Goal: Communication & Community: Answer question/provide support

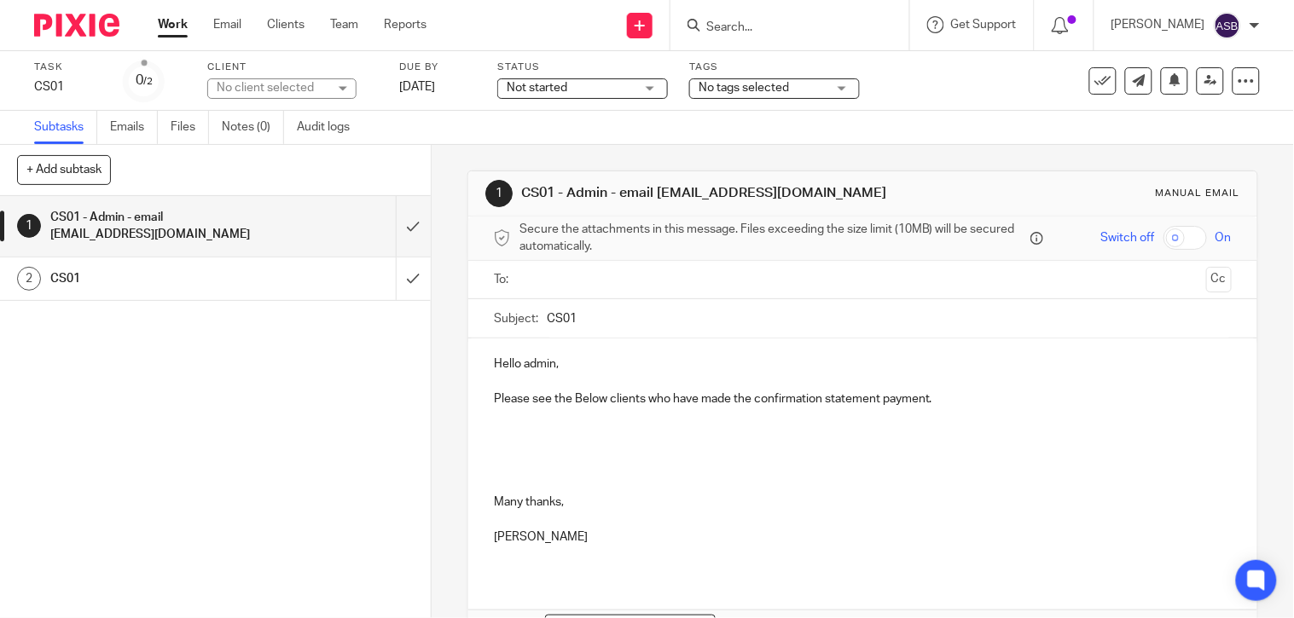
click at [526, 432] on p at bounding box center [863, 433] width 738 height 17
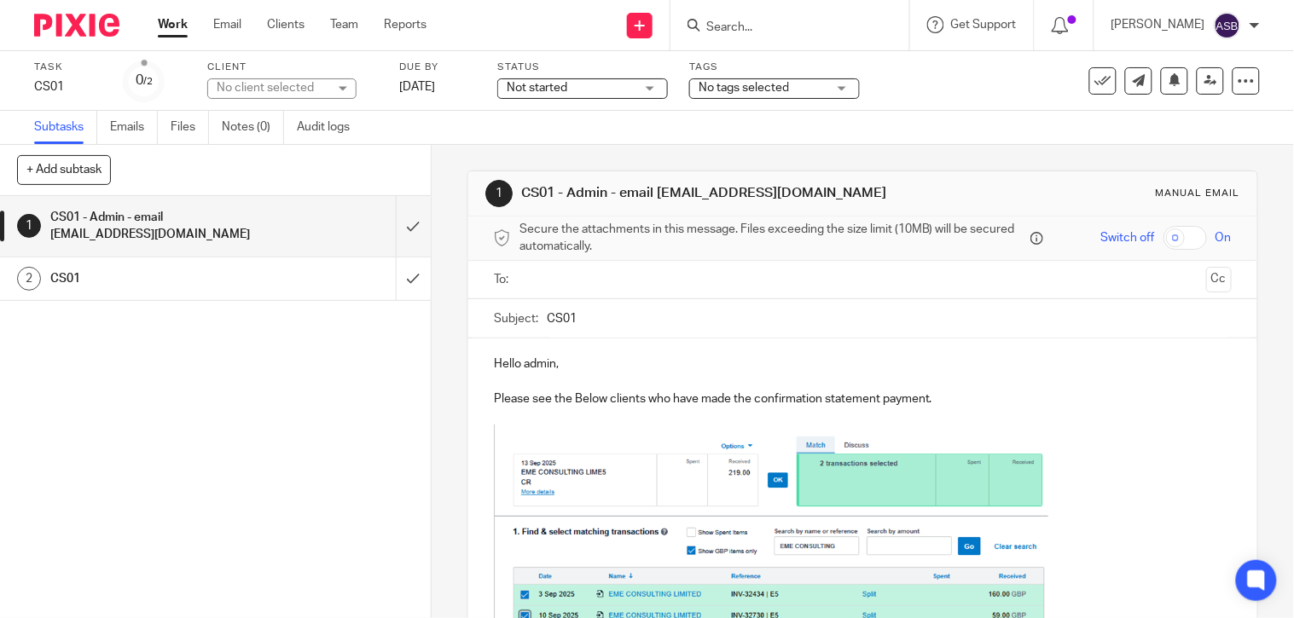
drag, startPoint x: 651, startPoint y: 190, endPoint x: 789, endPoint y: 196, distance: 138.3
click at [789, 196] on h1 "CS01 - Admin - email [EMAIL_ADDRESS][DOMAIN_NAME]" at bounding box center [710, 193] width 378 height 18
copy h1 "[EMAIL_ADDRESS][DOMAIN_NAME]"
click at [549, 280] on input "text" at bounding box center [862, 280] width 674 height 20
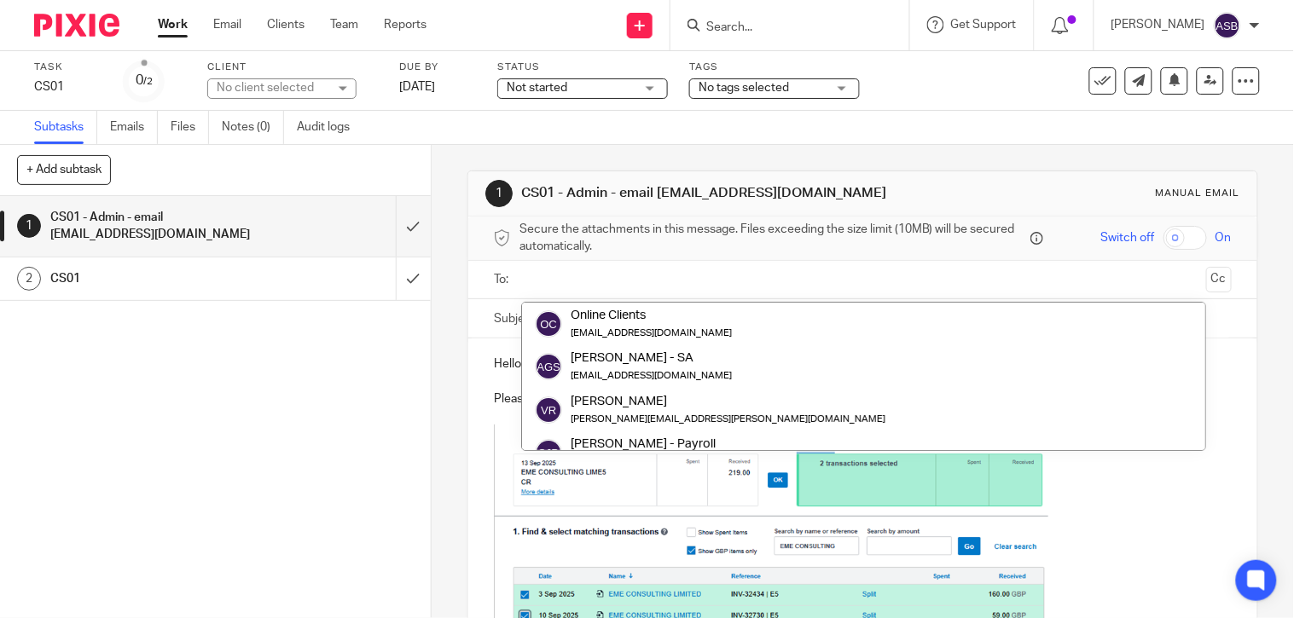
paste input "[EMAIL_ADDRESS][DOMAIN_NAME]"
type input "[EMAIL_ADDRESS][DOMAIN_NAME]"
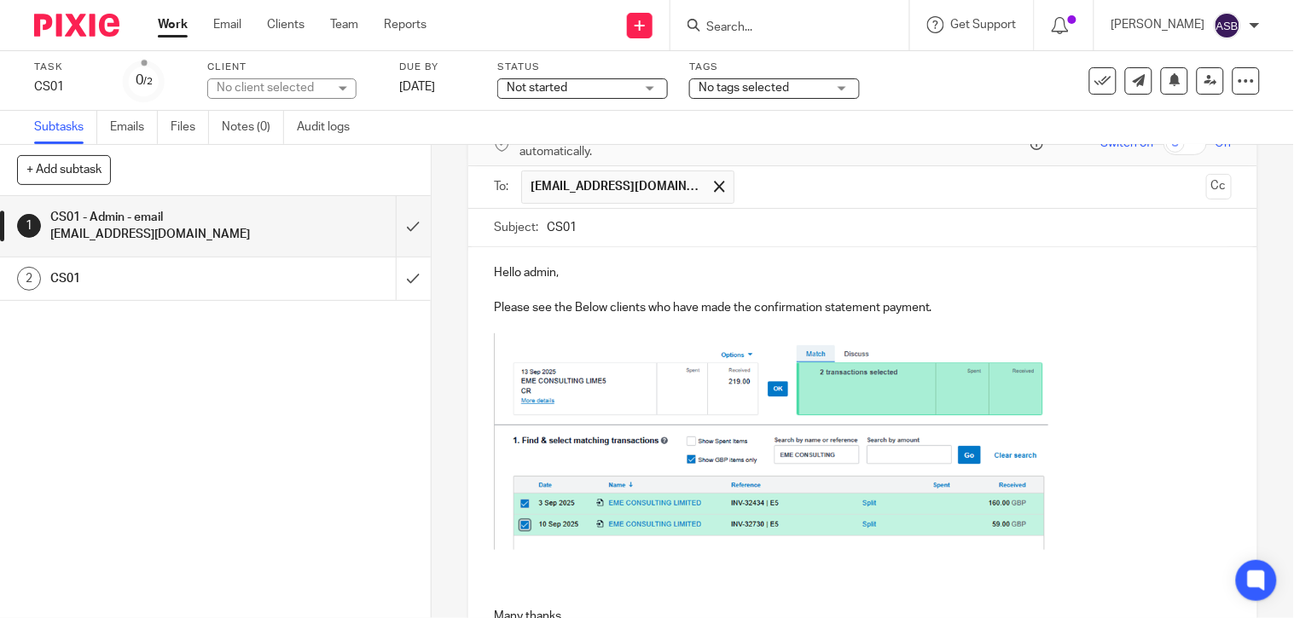
scroll to position [284, 0]
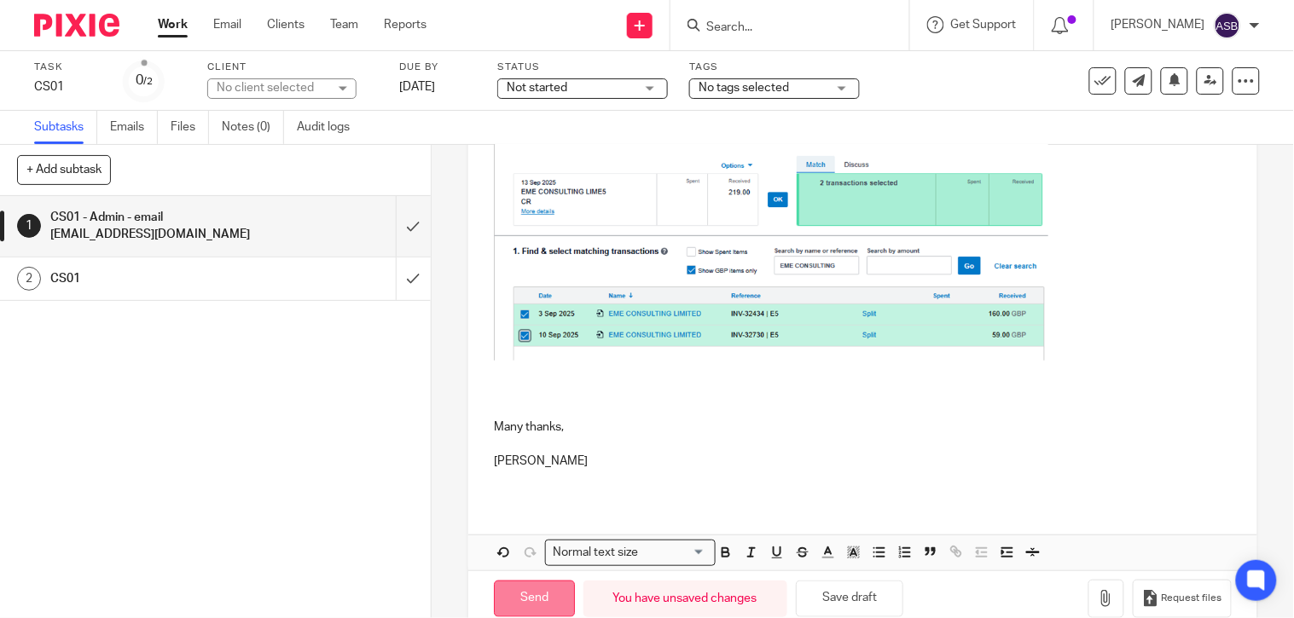
click at [525, 595] on input "Send" at bounding box center [534, 599] width 81 height 37
type input "Sent"
